Goal: Go to known website: Access a specific website the user already knows

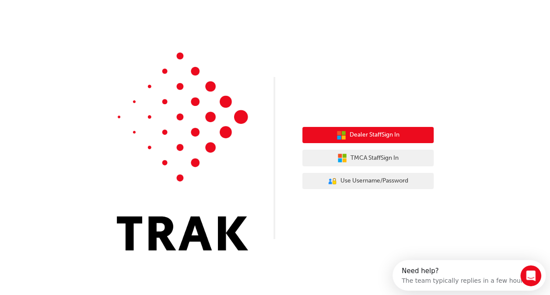
click at [399, 134] on span "Dealer Staff Sign In" at bounding box center [375, 135] width 50 height 10
